Goal: Check status: Check status

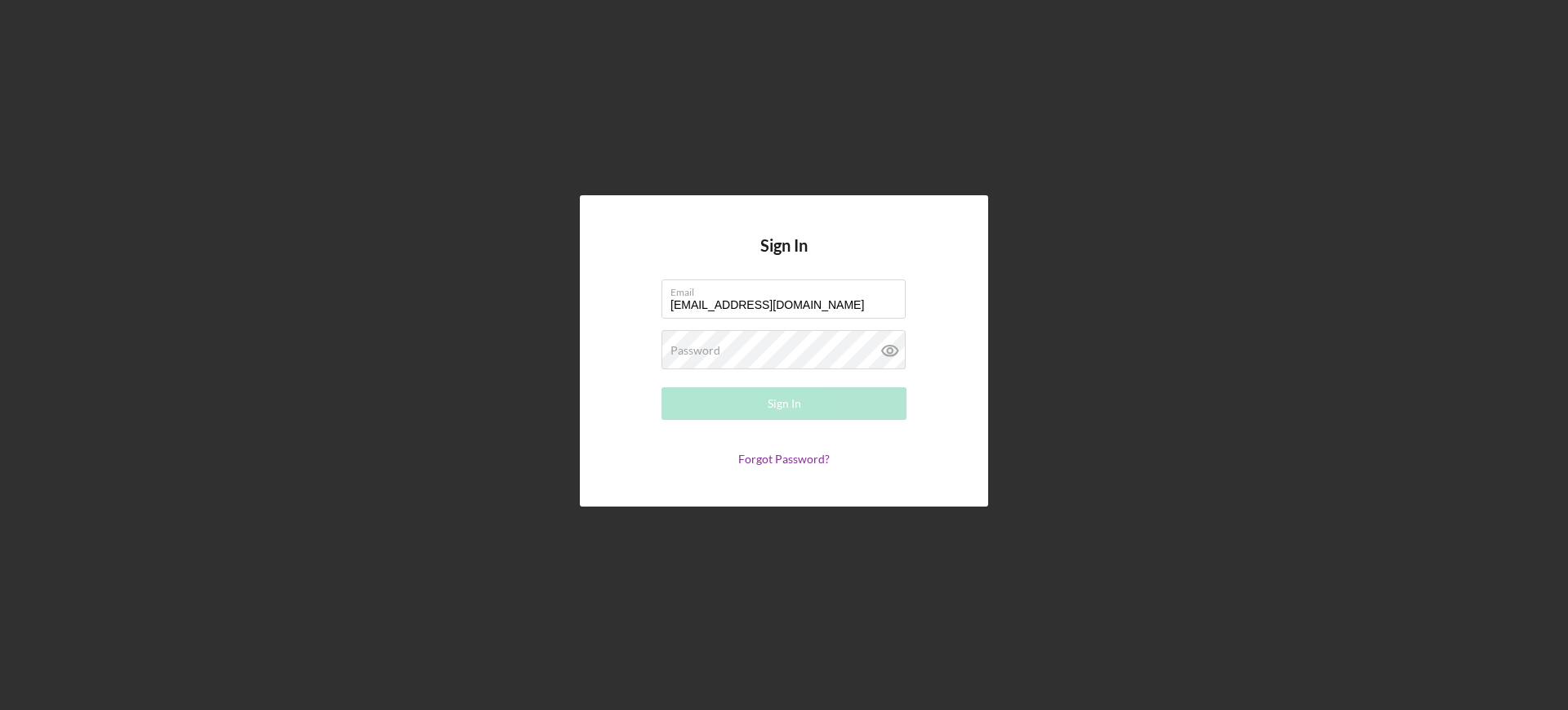
type input "[EMAIL_ADDRESS][DOMAIN_NAME]"
click at [661, 387] on button "Sign In" at bounding box center [784, 404] width 245 height 33
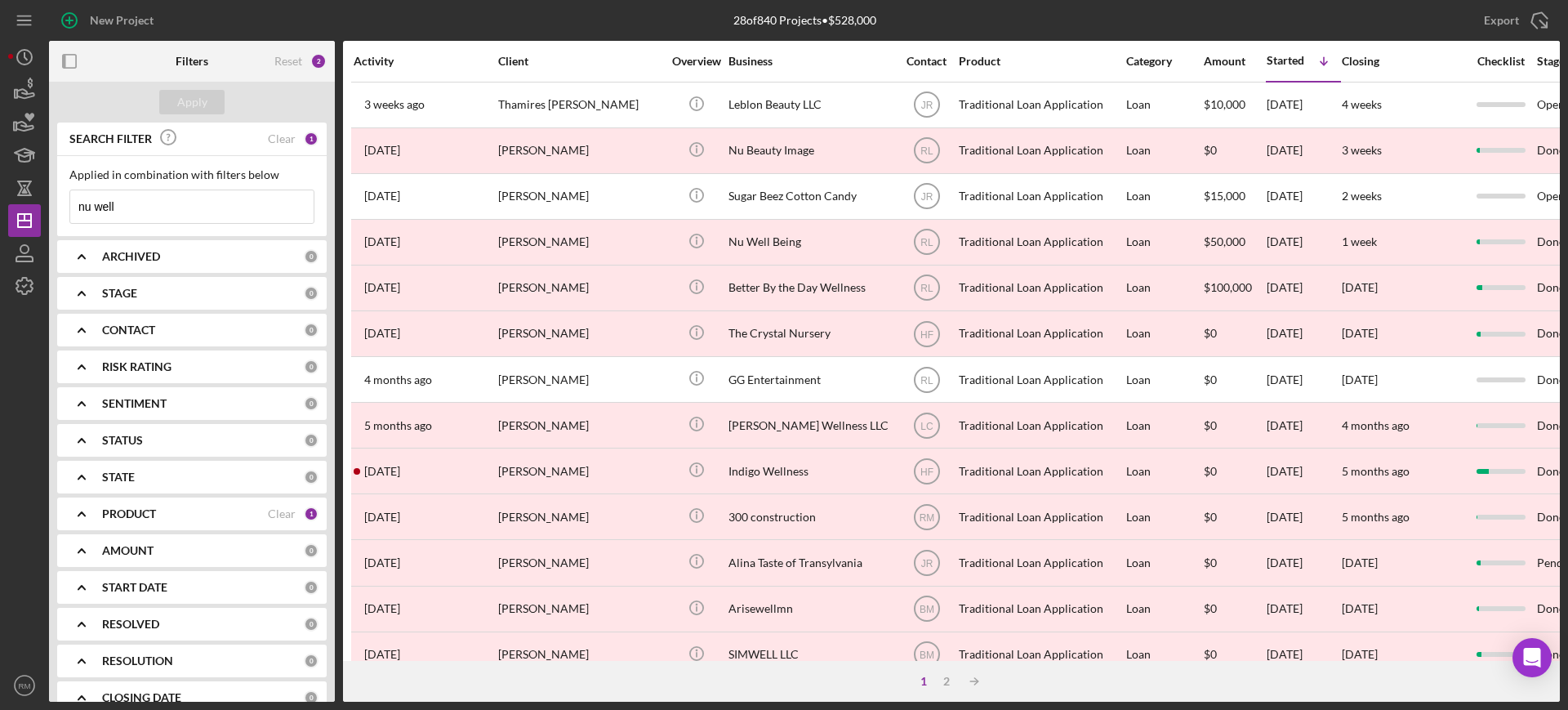
click at [276, 129] on div "SEARCH FILTER Clear 1" at bounding box center [192, 139] width 253 height 37
click at [276, 134] on div "Clear" at bounding box center [282, 138] width 28 height 13
click at [133, 270] on div "ARCHIVED 0" at bounding box center [210, 257] width 216 height 33
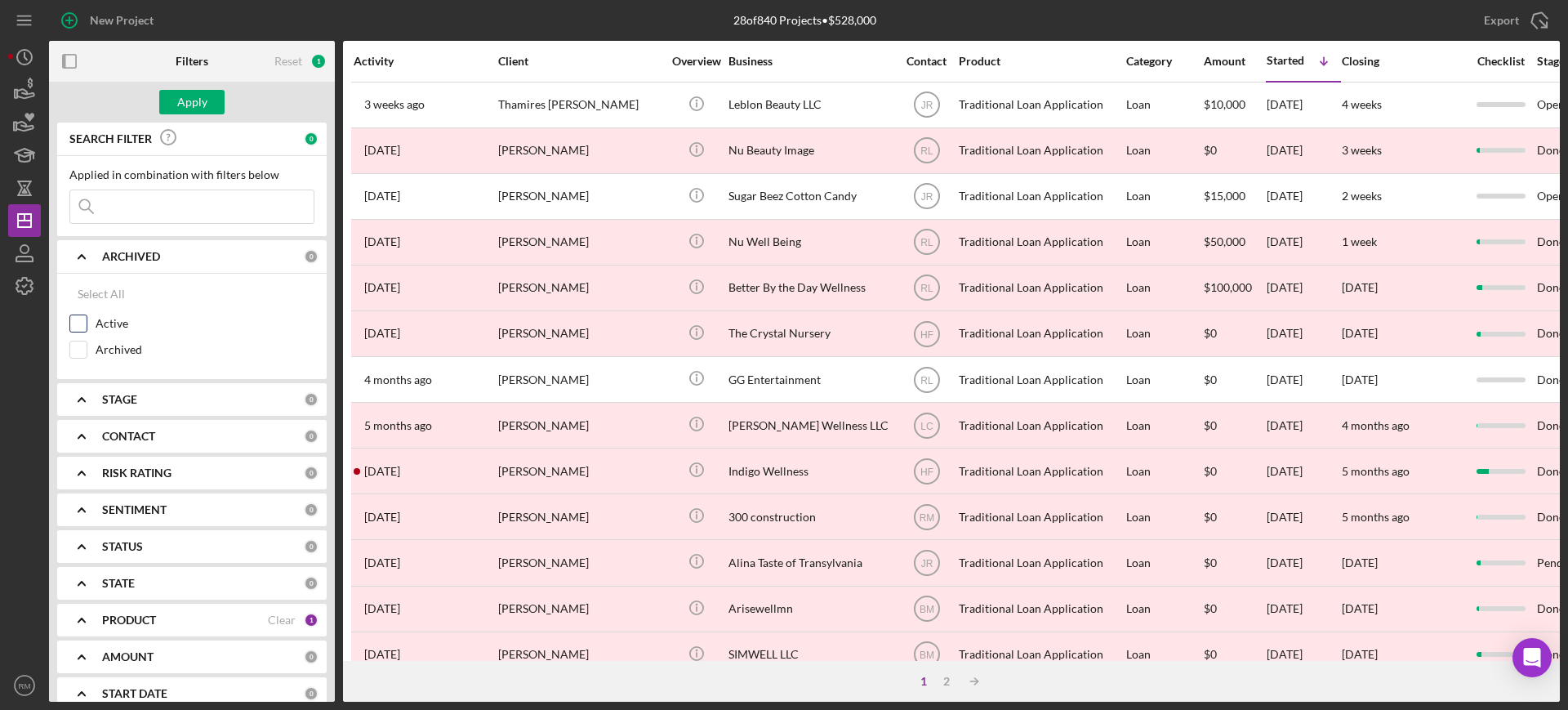
click at [77, 330] on input "Active" at bounding box center [78, 323] width 16 height 16
checkbox input "true"
click at [184, 106] on div "Apply" at bounding box center [192, 102] width 30 height 24
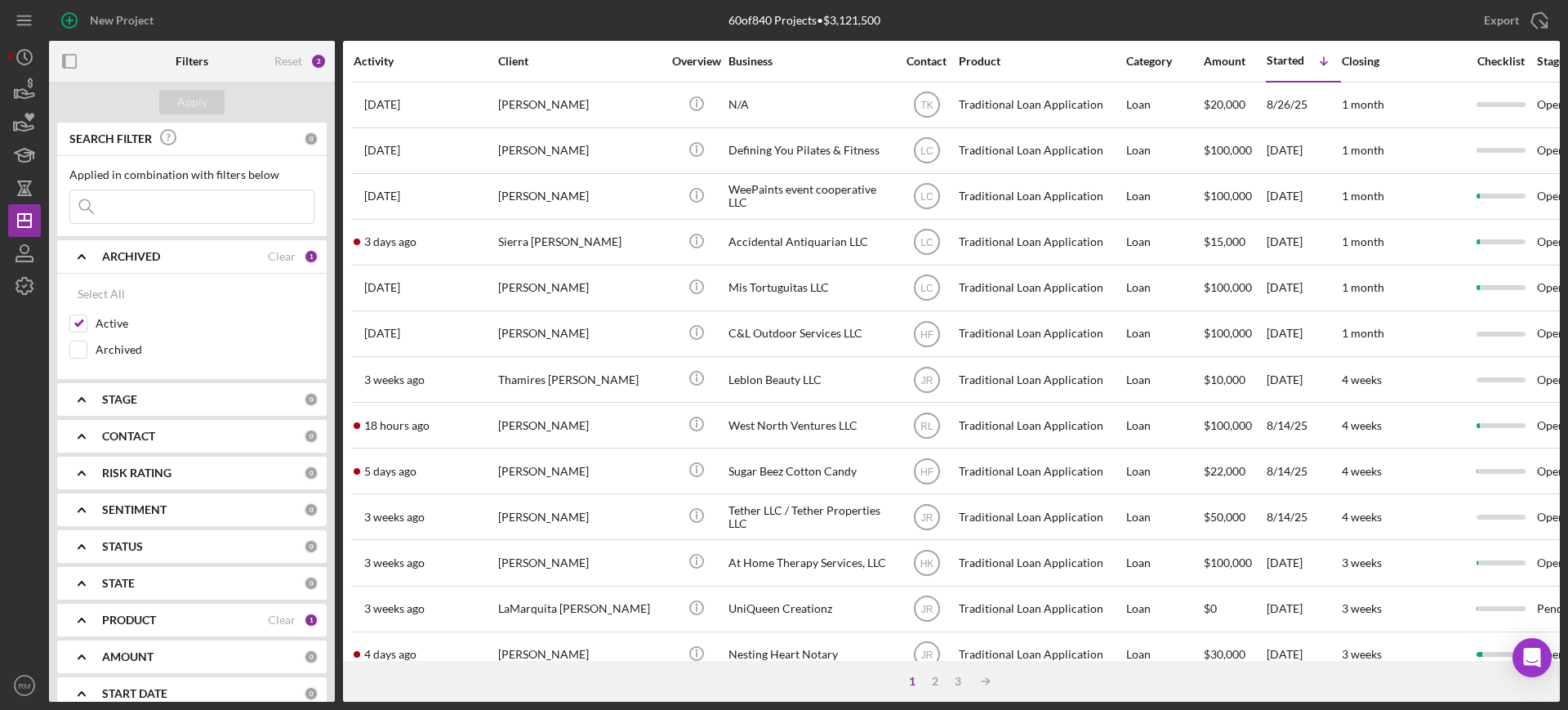
click at [159, 217] on input at bounding box center [192, 207] width 244 height 33
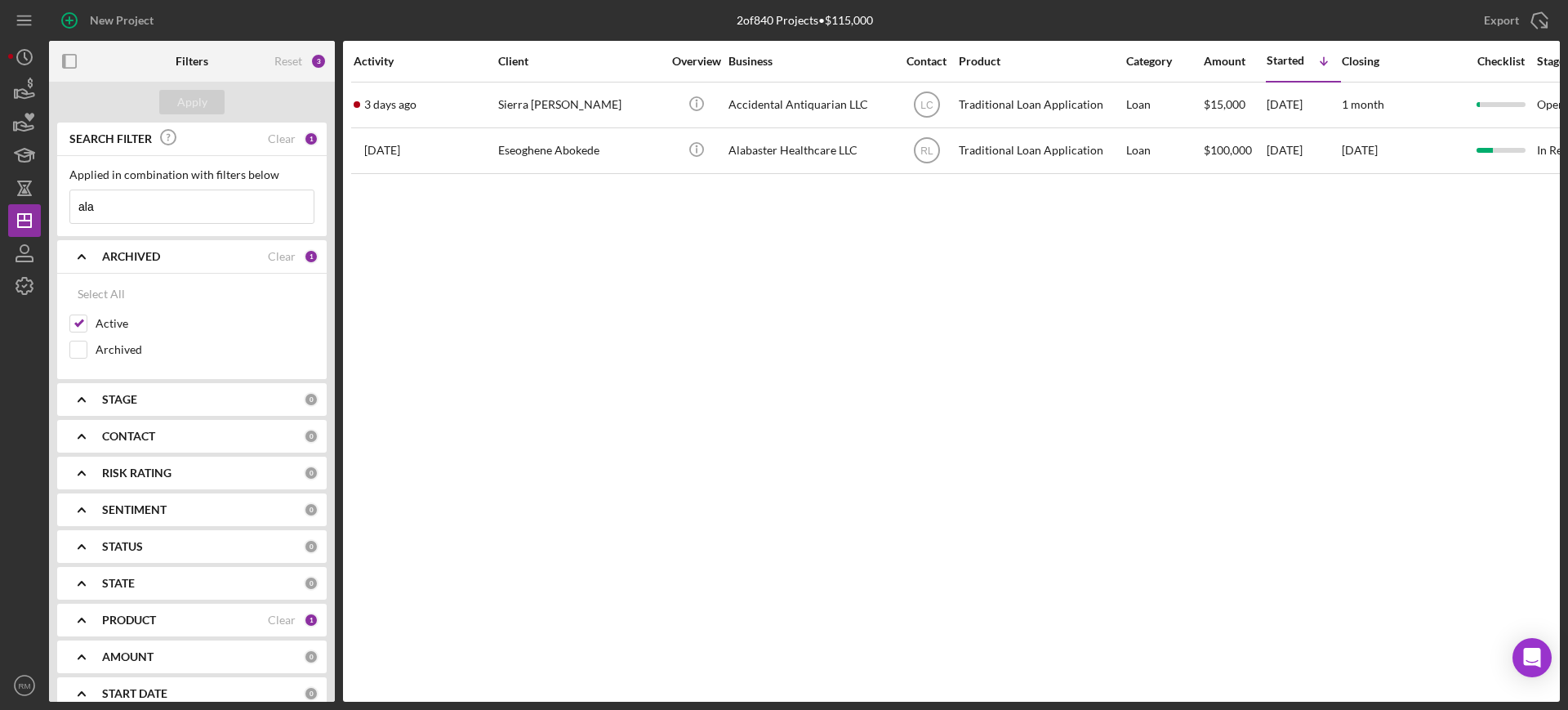
click at [149, 212] on input "ala" at bounding box center [192, 207] width 244 height 33
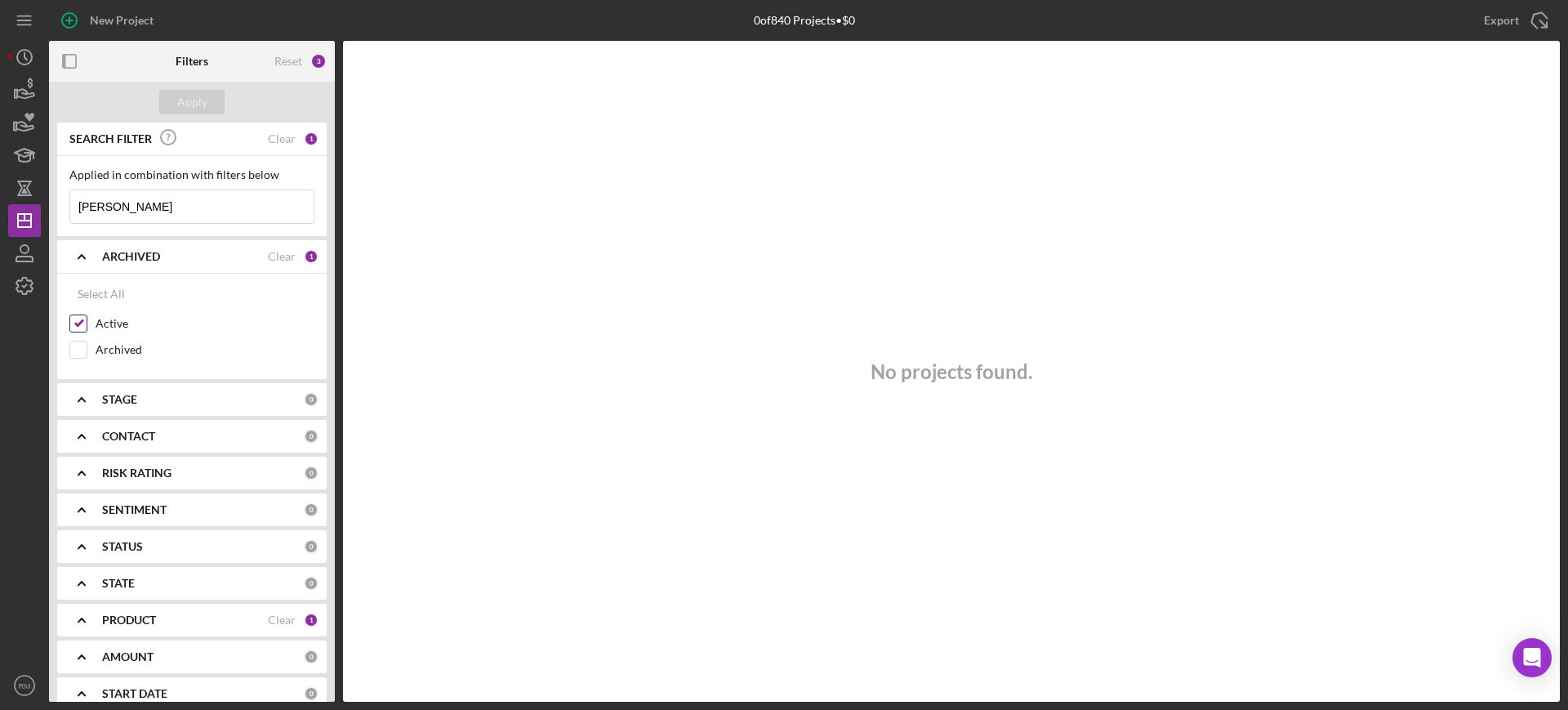
type input "[PERSON_NAME]"
click at [80, 329] on input "Active" at bounding box center [78, 323] width 16 height 16
checkbox input "false"
click at [186, 112] on div "Apply" at bounding box center [192, 102] width 30 height 24
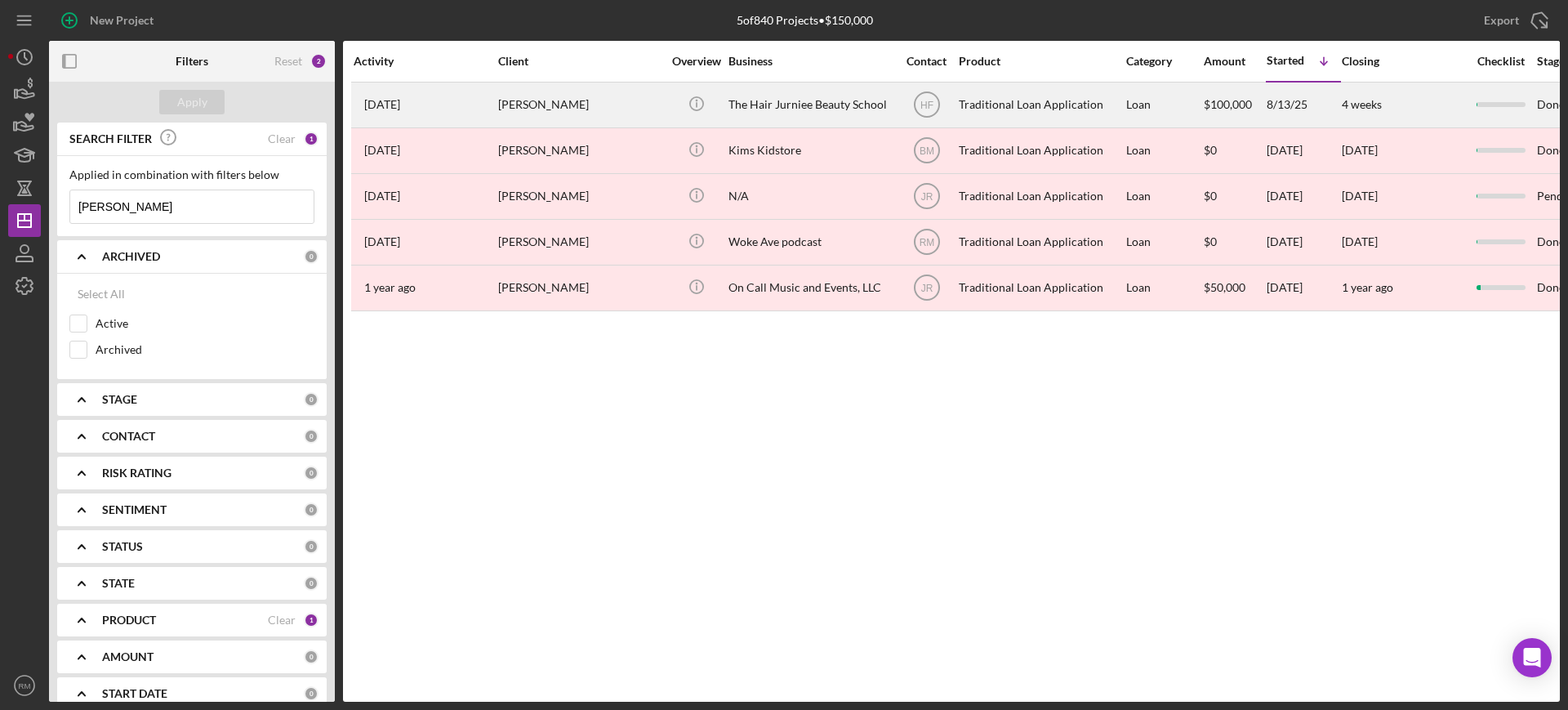
click at [606, 106] on div "[PERSON_NAME]" at bounding box center [579, 105] width 163 height 43
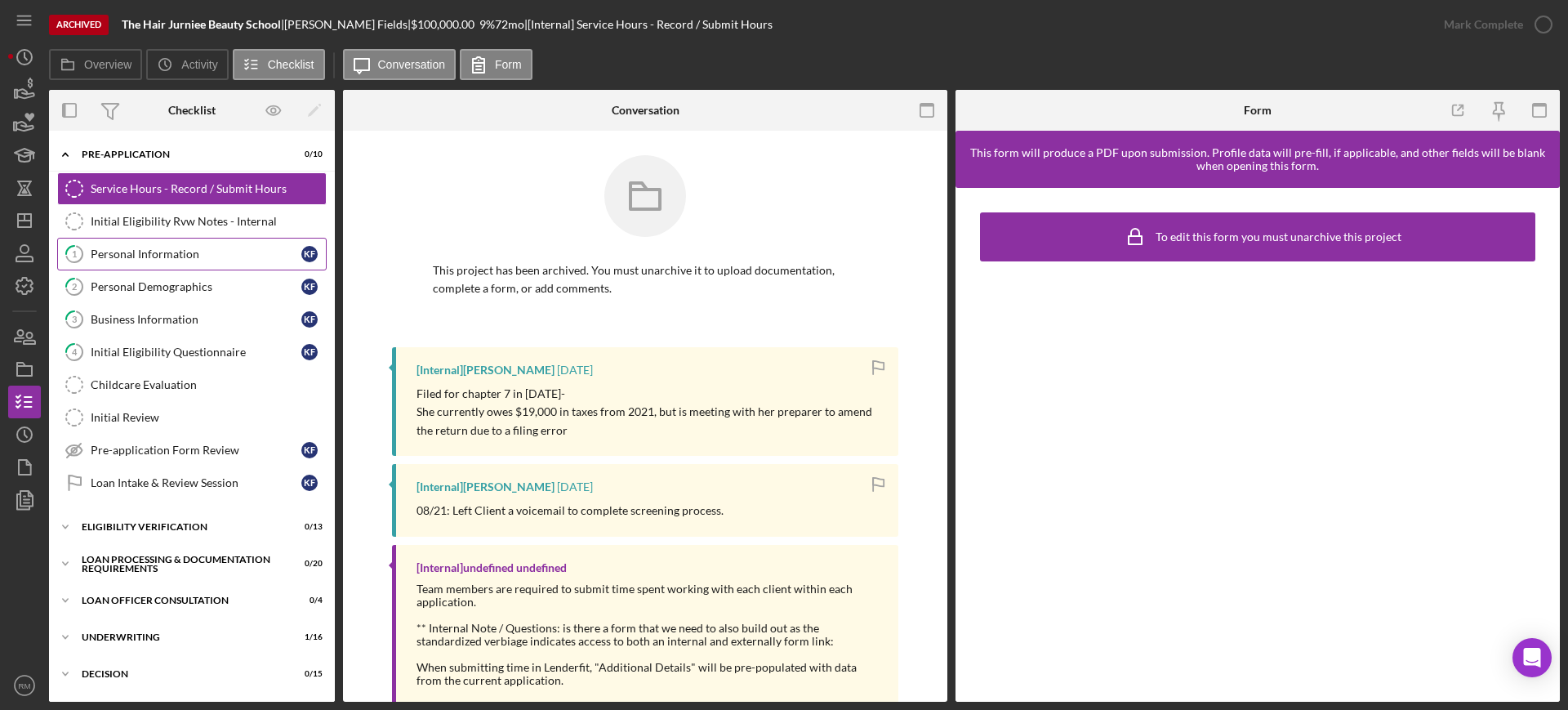
click at [169, 240] on link "1 Personal Information K F" at bounding box center [192, 254] width 270 height 33
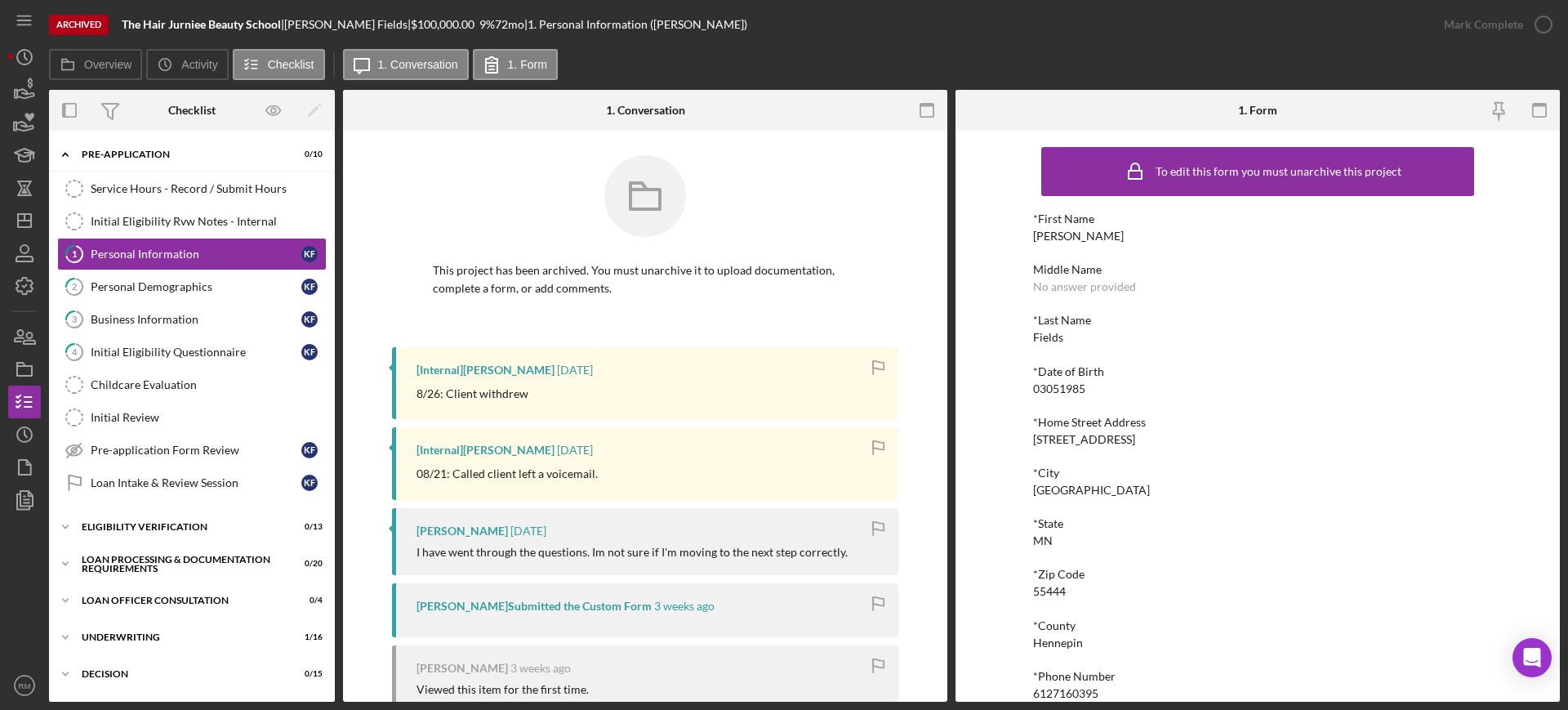
scroll to position [125, 0]
